Goal: Task Accomplishment & Management: Complete application form

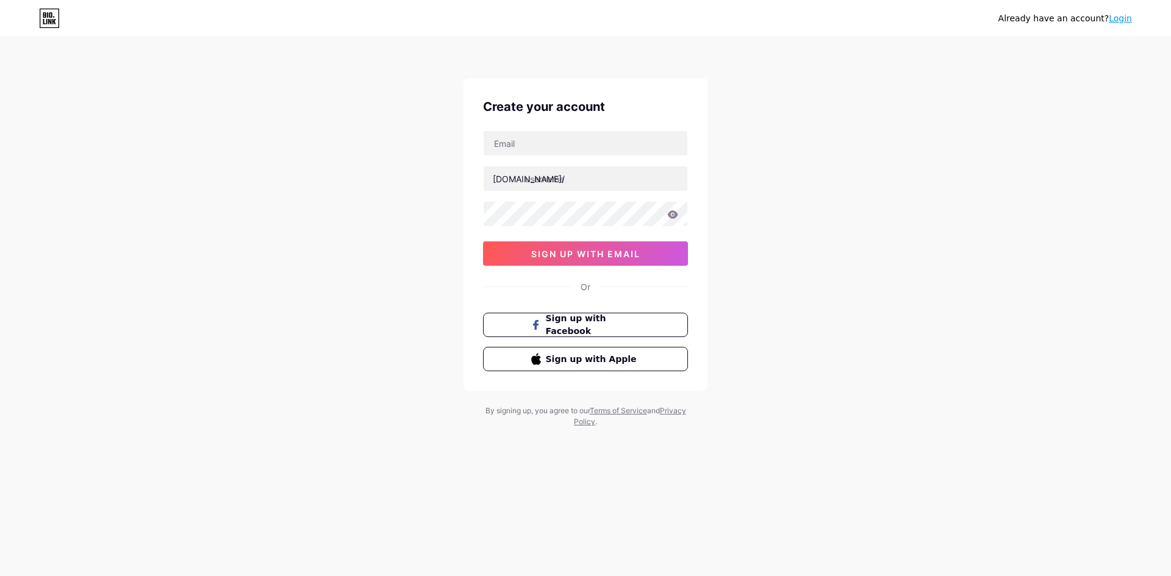
drag, startPoint x: 328, startPoint y: 103, endPoint x: 509, endPoint y: 38, distance: 192.3
click at [329, 103] on div "Already have an account? Login Create your account [DOMAIN_NAME]/ 0cAFcWeA7Nlrw…" at bounding box center [585, 233] width 1171 height 466
click at [550, 147] on input "text" at bounding box center [585, 143] width 204 height 24
paste input "[EMAIL_ADDRESS][DOMAIN_NAME]"
type input "[EMAIL_ADDRESS][DOMAIN_NAME]"
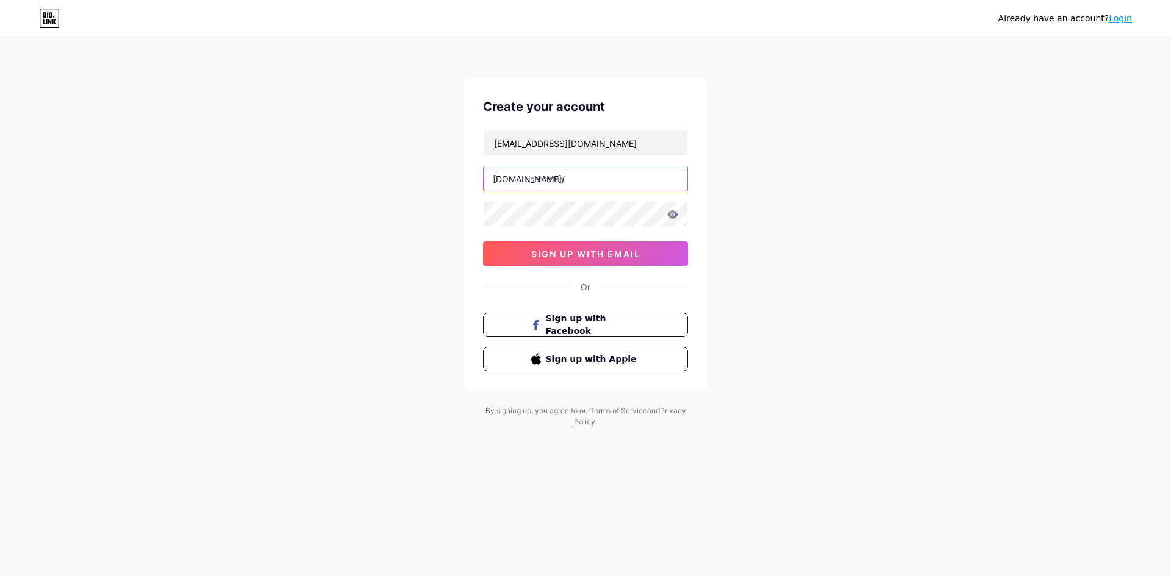
click at [550, 176] on input "text" at bounding box center [585, 178] width 204 height 24
paste input "cyberlahari"
type input "cyberlahari"
click at [670, 218] on icon at bounding box center [673, 214] width 10 height 8
click at [671, 215] on icon at bounding box center [672, 214] width 11 height 9
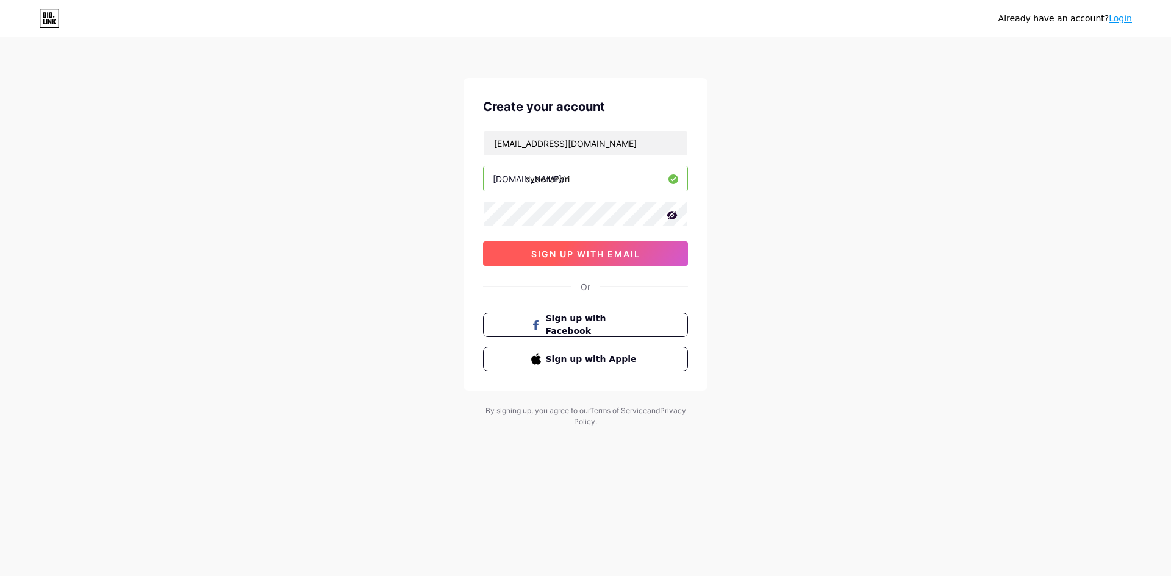
click at [619, 255] on span "sign up with email" at bounding box center [585, 254] width 109 height 10
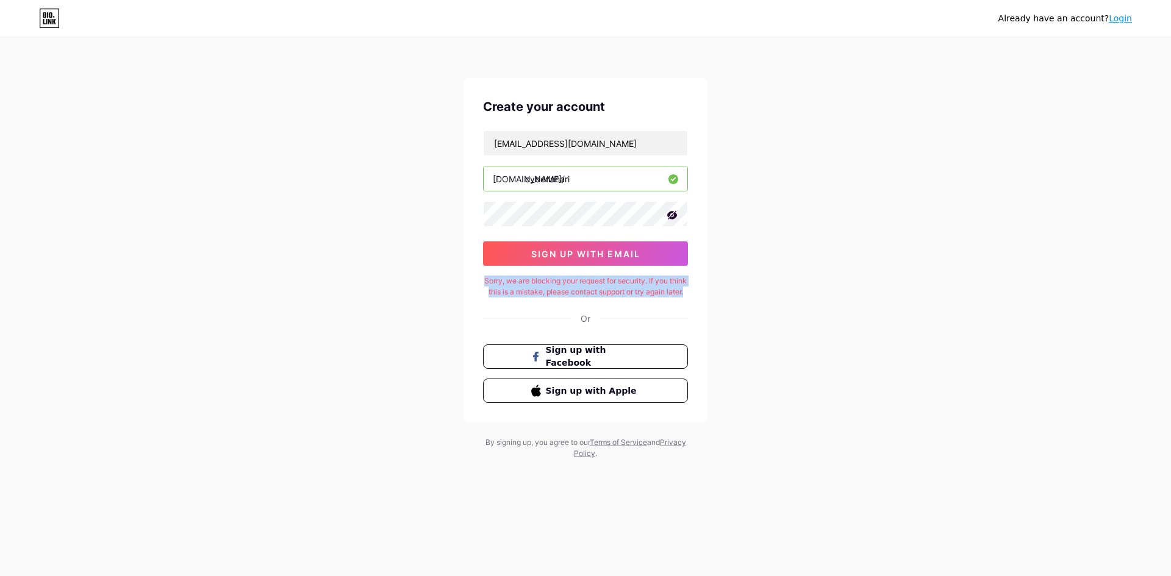
drag, startPoint x: 489, startPoint y: 282, endPoint x: 601, endPoint y: 302, distance: 114.1
click at [601, 298] on div "Sorry, we are blocking your request for security. If you think this is a mistak…" at bounding box center [585, 287] width 205 height 22
copy div "Sorry, we are blocking your request for security. If you think this is a mistak…"
